Goal: Book appointment/travel/reservation

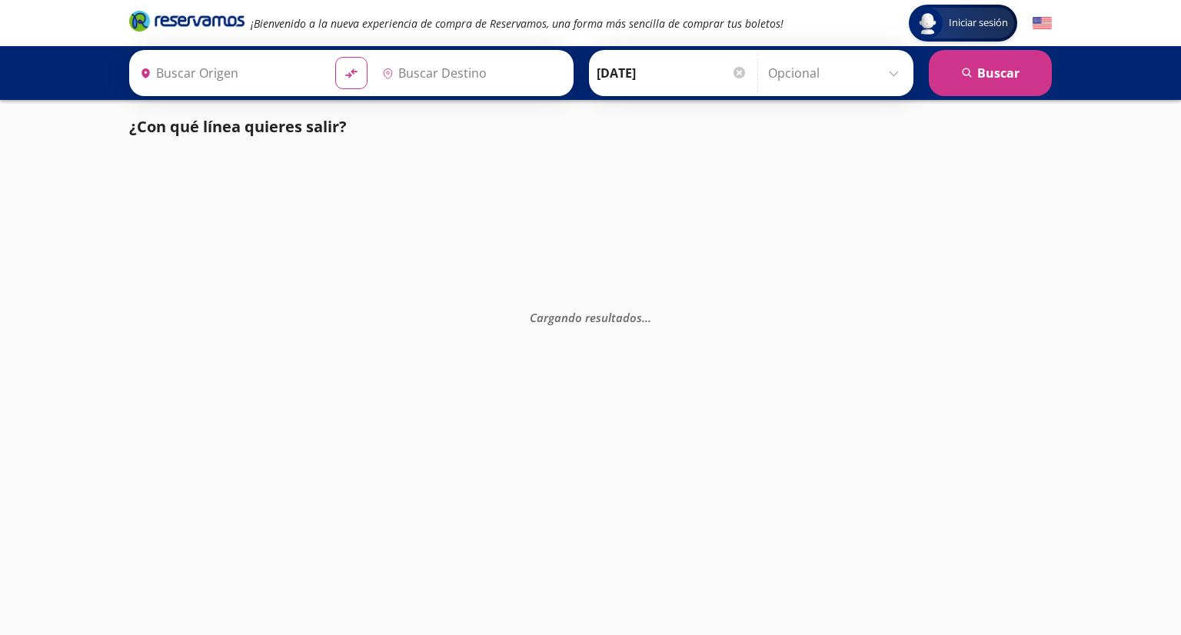
type input "[GEOGRAPHIC_DATA], [GEOGRAPHIC_DATA]"
type input "Colima, Colima"
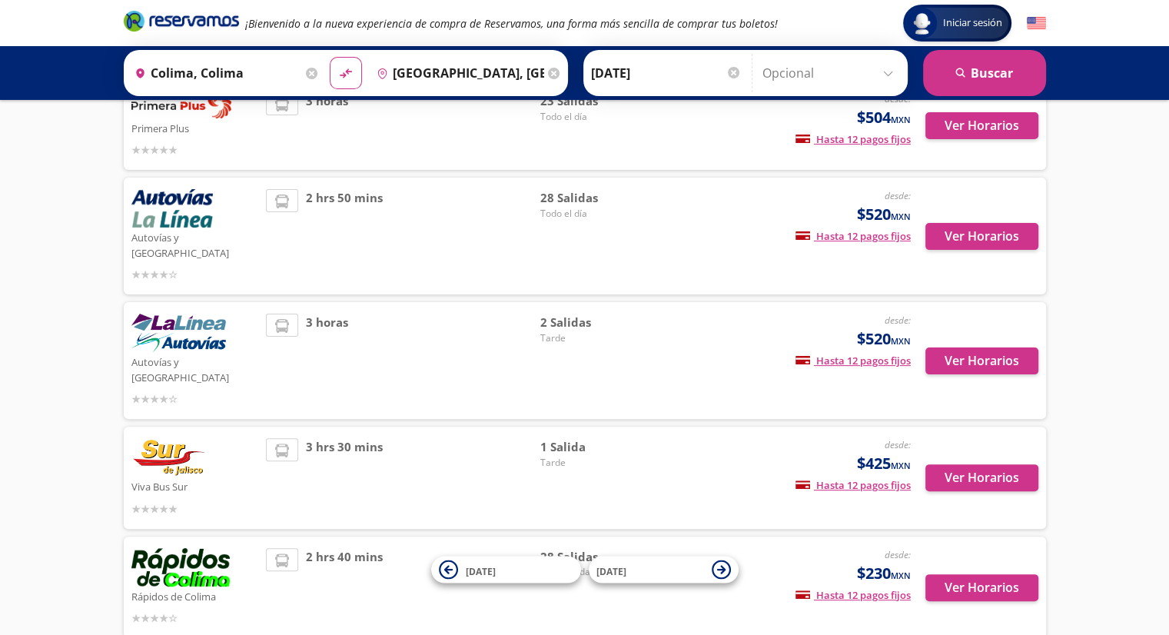
scroll to position [46, 0]
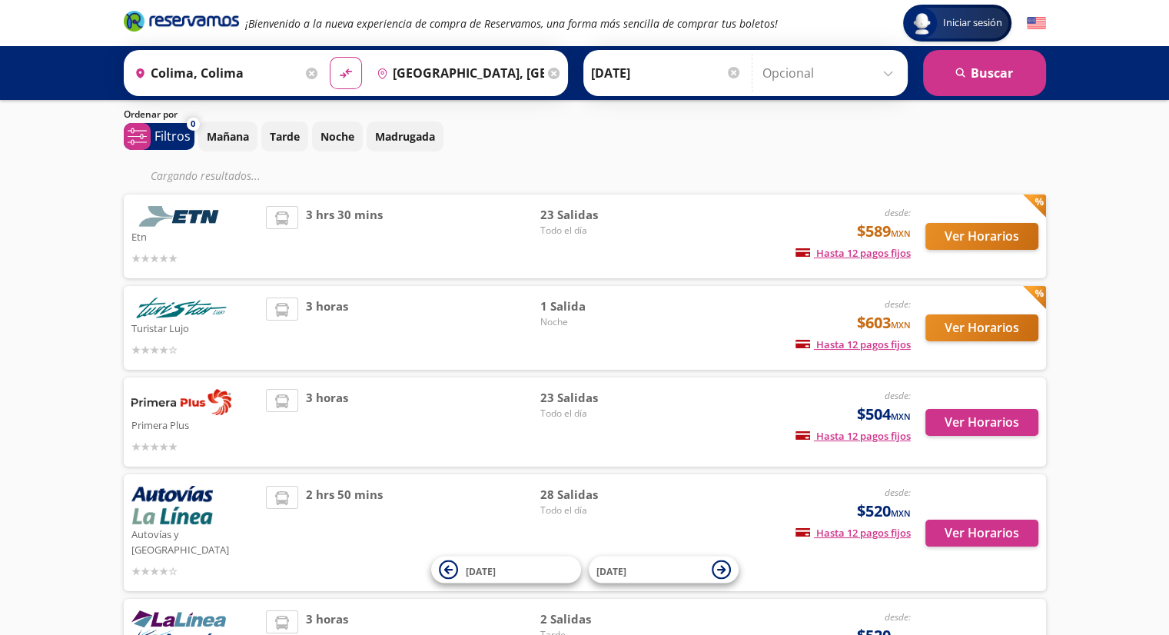
click at [197, 244] on div "Etn" at bounding box center [195, 236] width 128 height 61
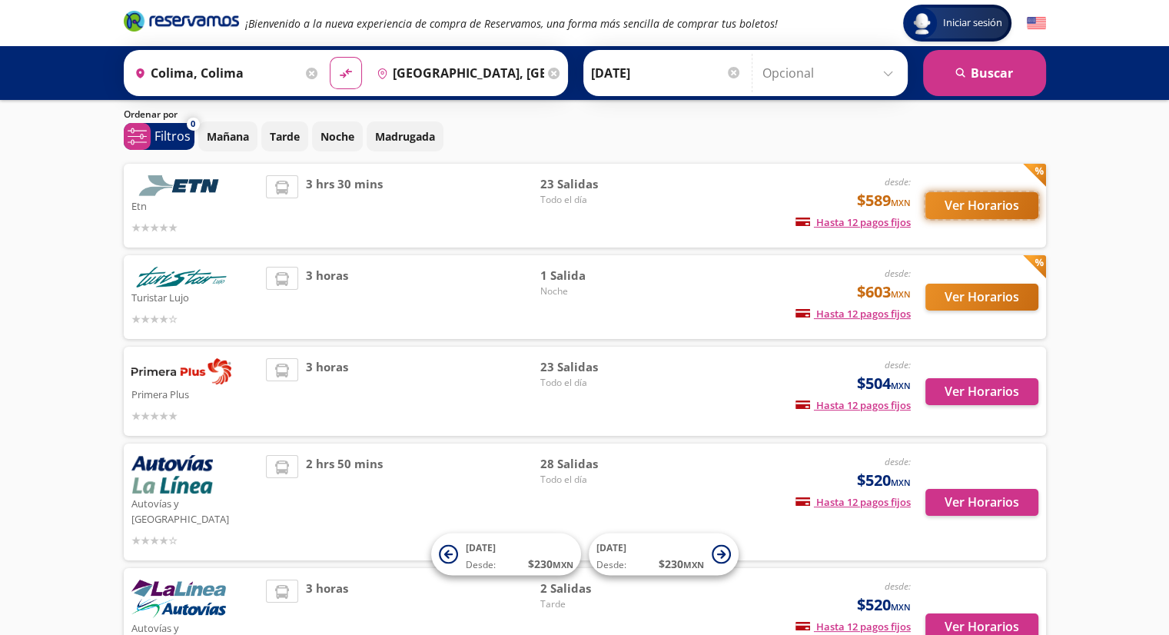
click at [969, 208] on button "Ver Horarios" at bounding box center [981, 205] width 113 height 27
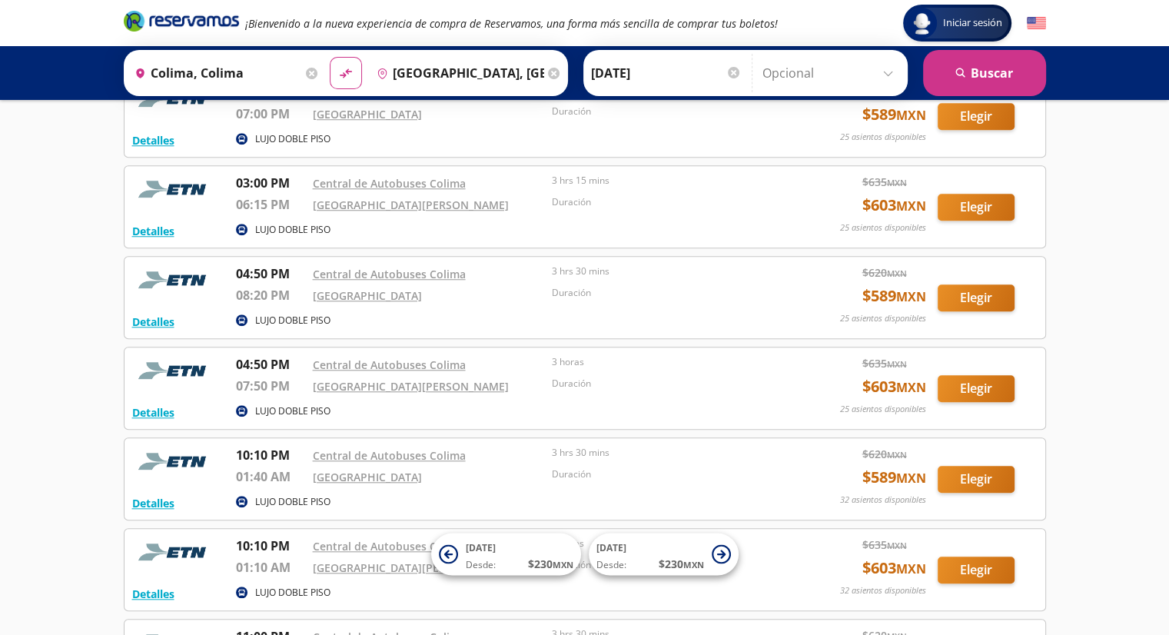
scroll to position [1303, 0]
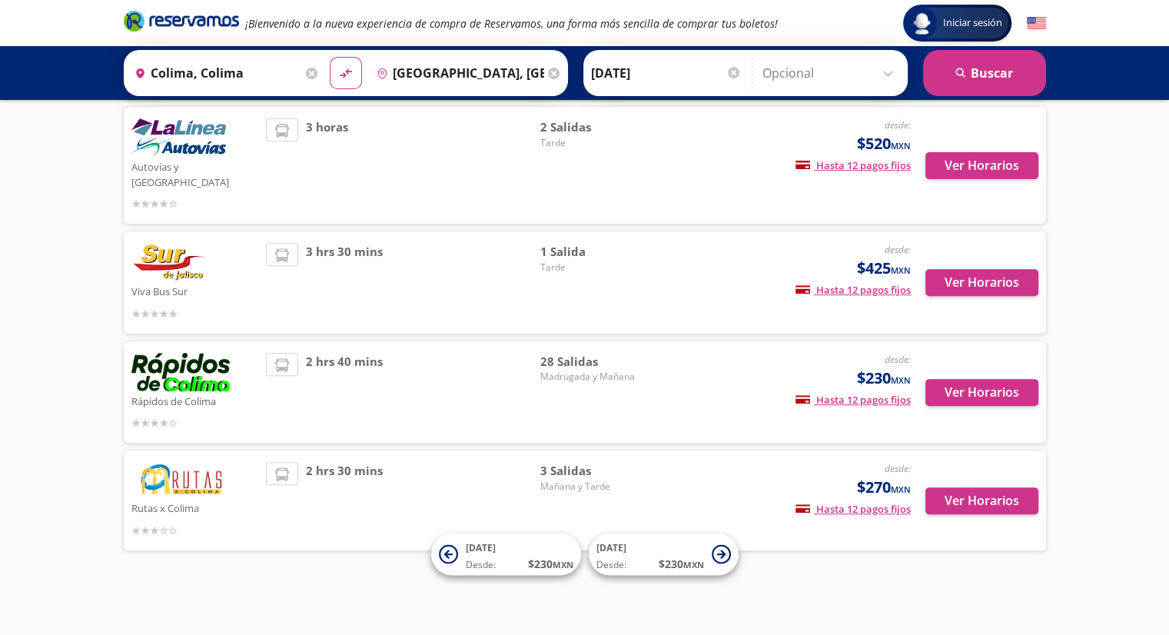
scroll to position [46, 0]
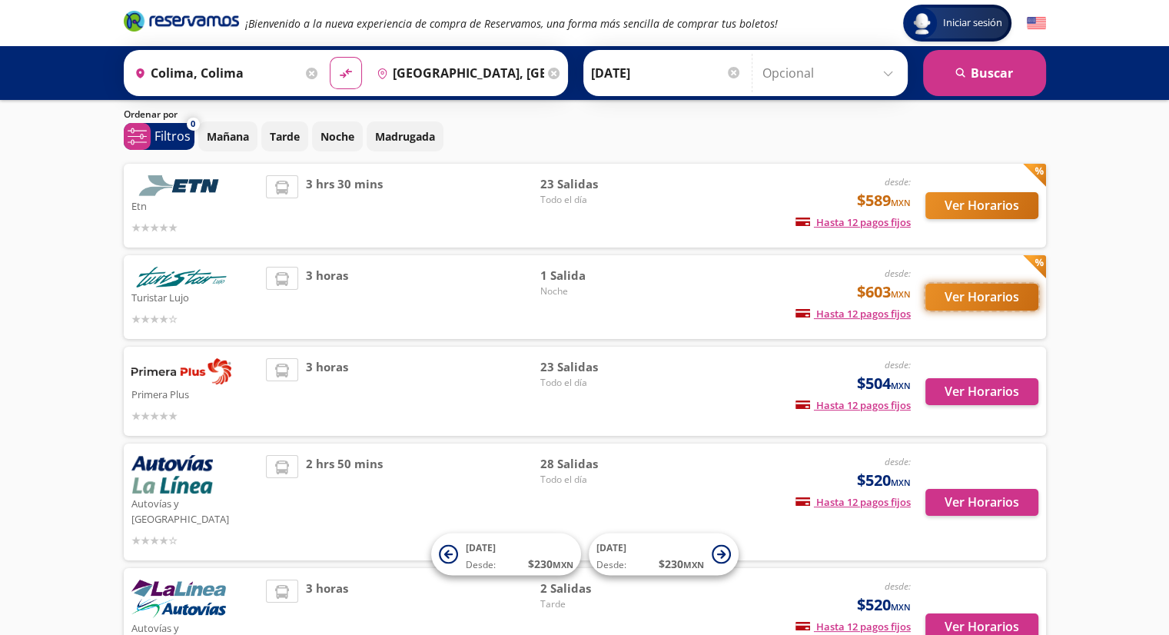
click at [987, 296] on button "Ver Horarios" at bounding box center [981, 297] width 113 height 27
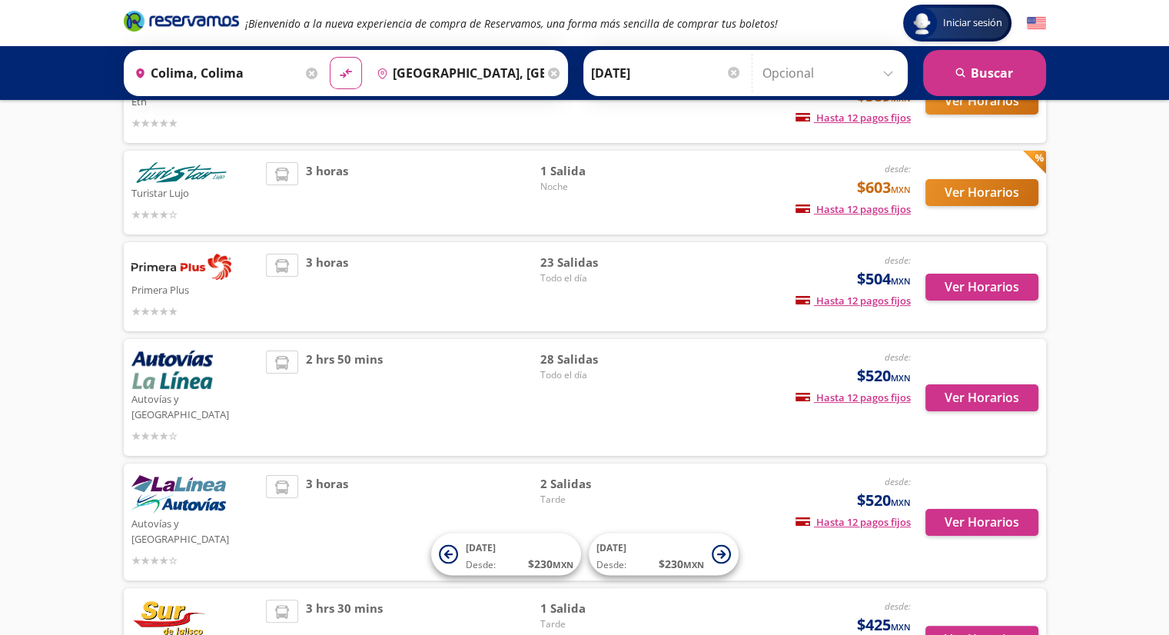
scroll to position [200, 0]
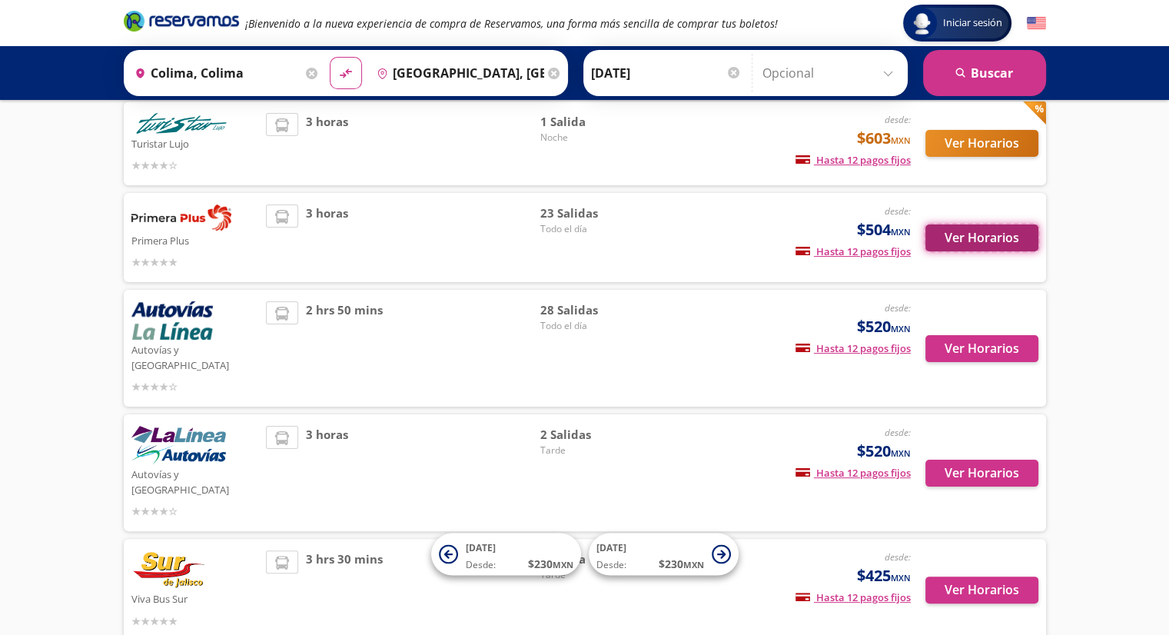
click at [988, 238] on button "Ver Horarios" at bounding box center [981, 237] width 113 height 27
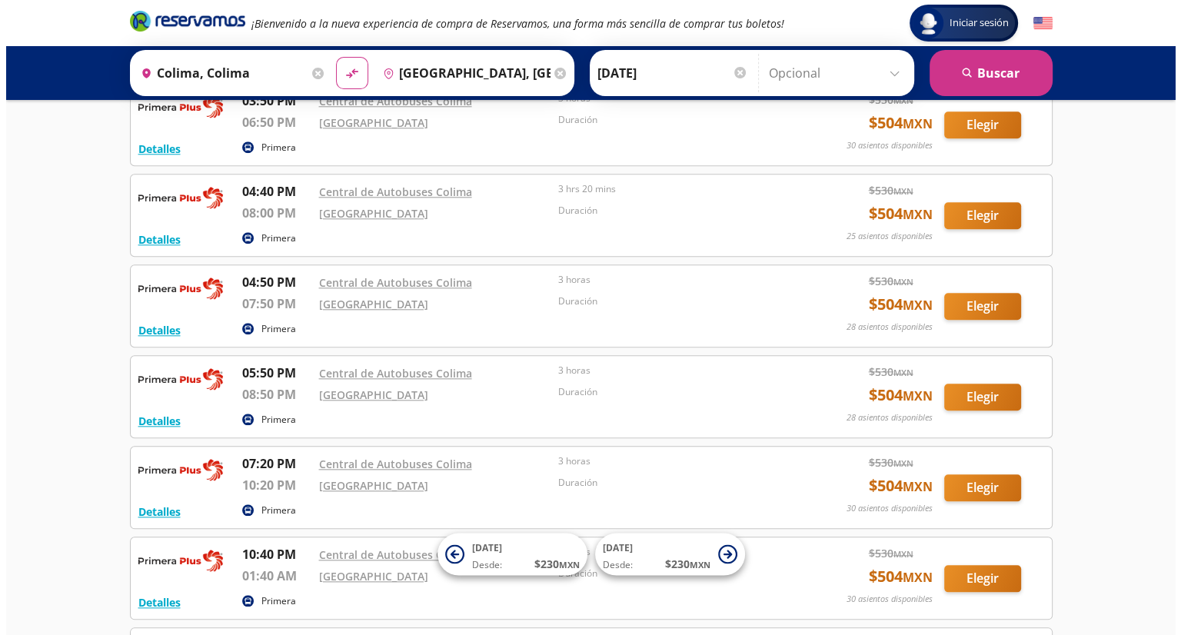
scroll to position [1614, 0]
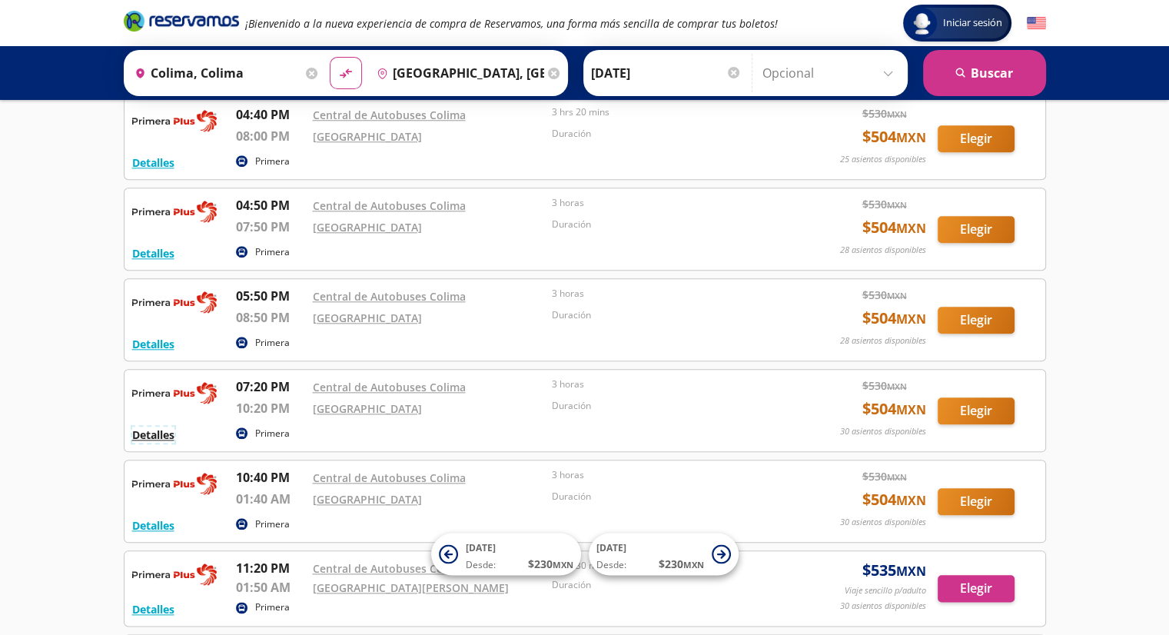
click at [151, 431] on button "Detalles" at bounding box center [153, 435] width 42 height 16
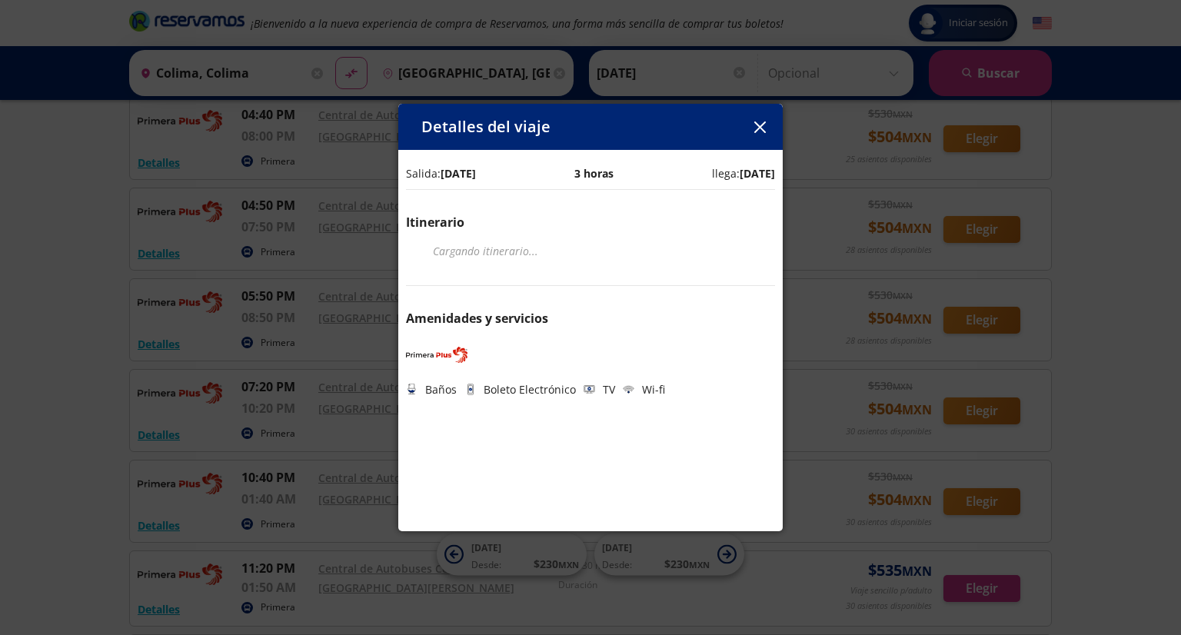
click at [766, 128] on button "button" at bounding box center [759, 126] width 23 height 23
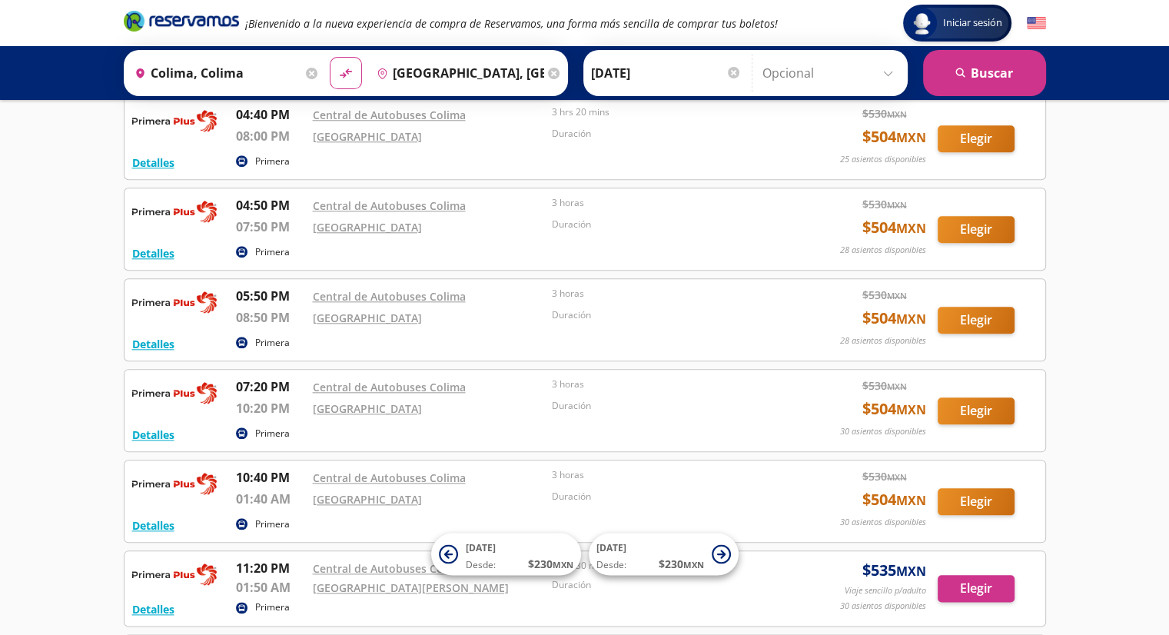
click at [689, 408] on div "Duración" at bounding box center [668, 411] width 232 height 24
click at [168, 427] on button "Detalles" at bounding box center [153, 435] width 42 height 16
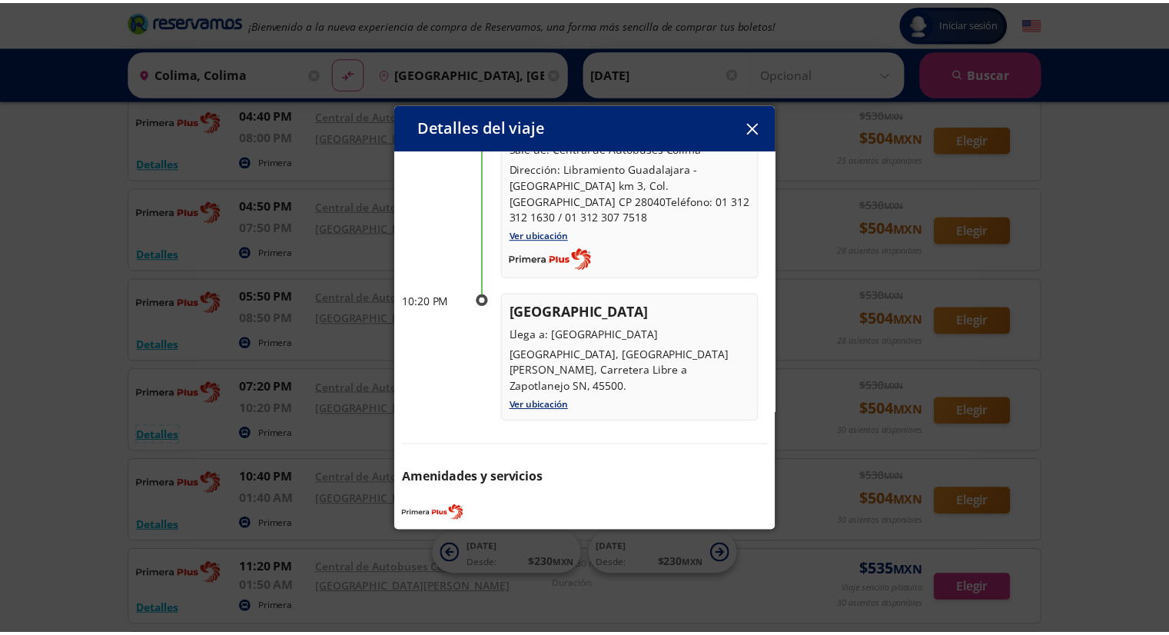
scroll to position [148, 0]
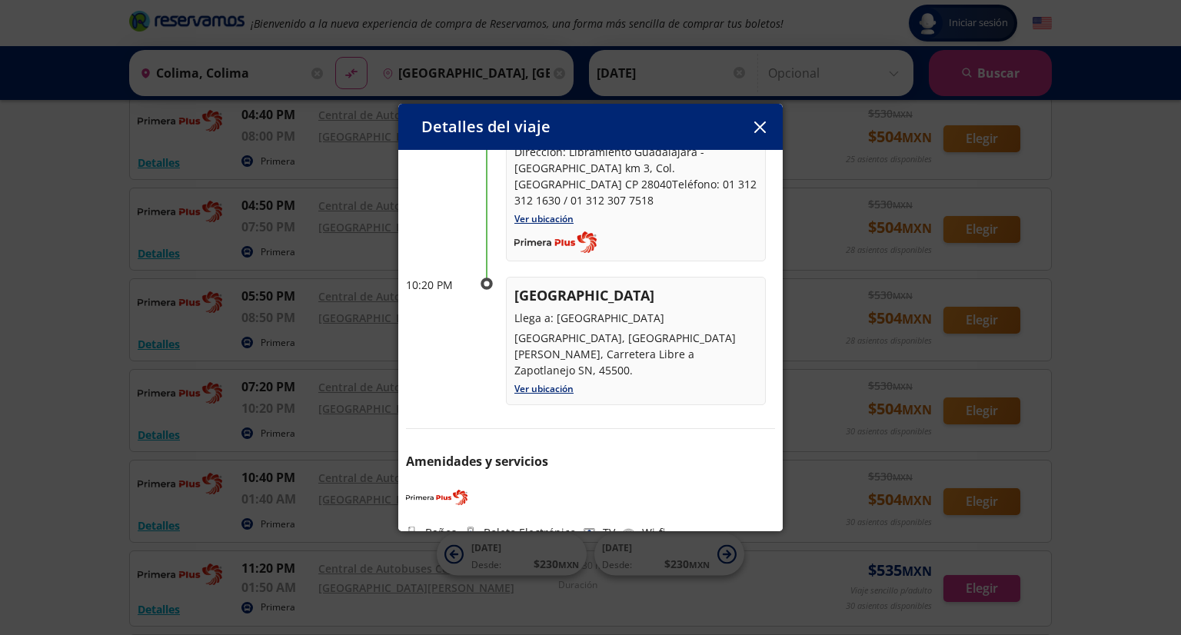
click at [839, 318] on div "Detalles del viaje Salida: [DATE] 3 horas llega: [DATE] Itinerario 07:20 PM Col…" at bounding box center [590, 317] width 1181 height 635
